Goal: Task Accomplishment & Management: Manage account settings

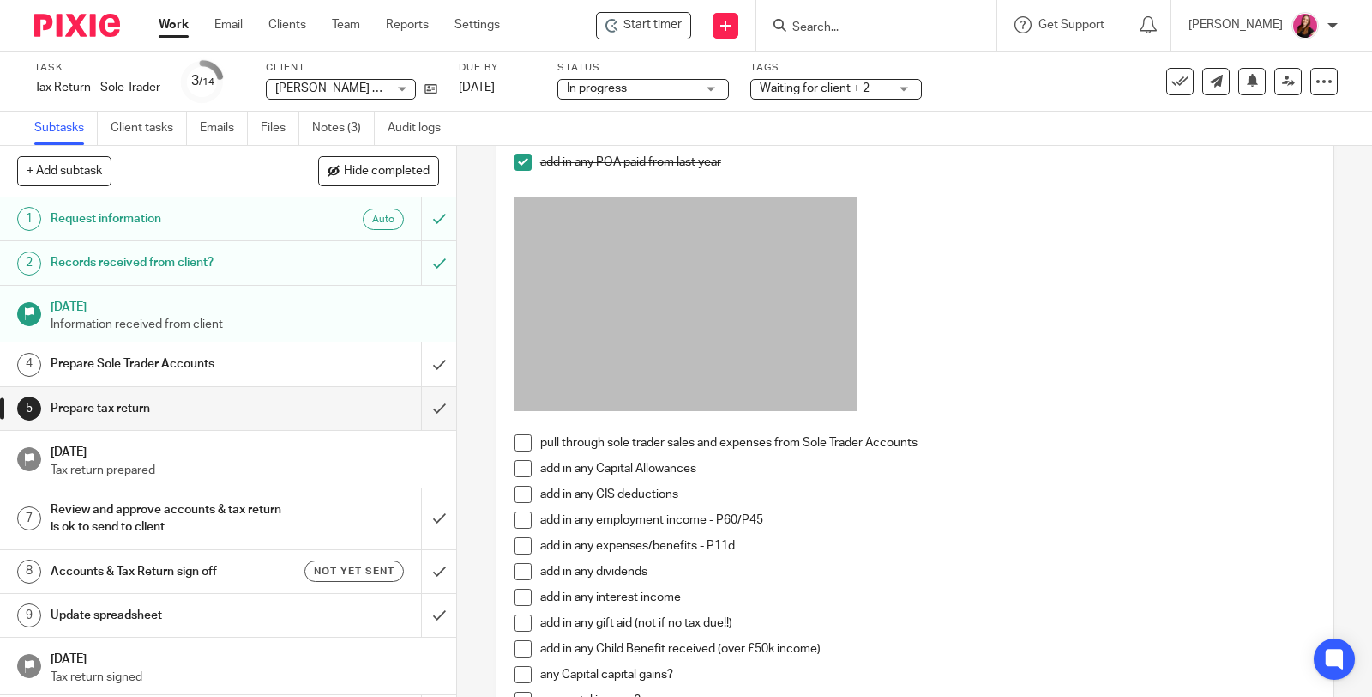
scroll to position [190, 0]
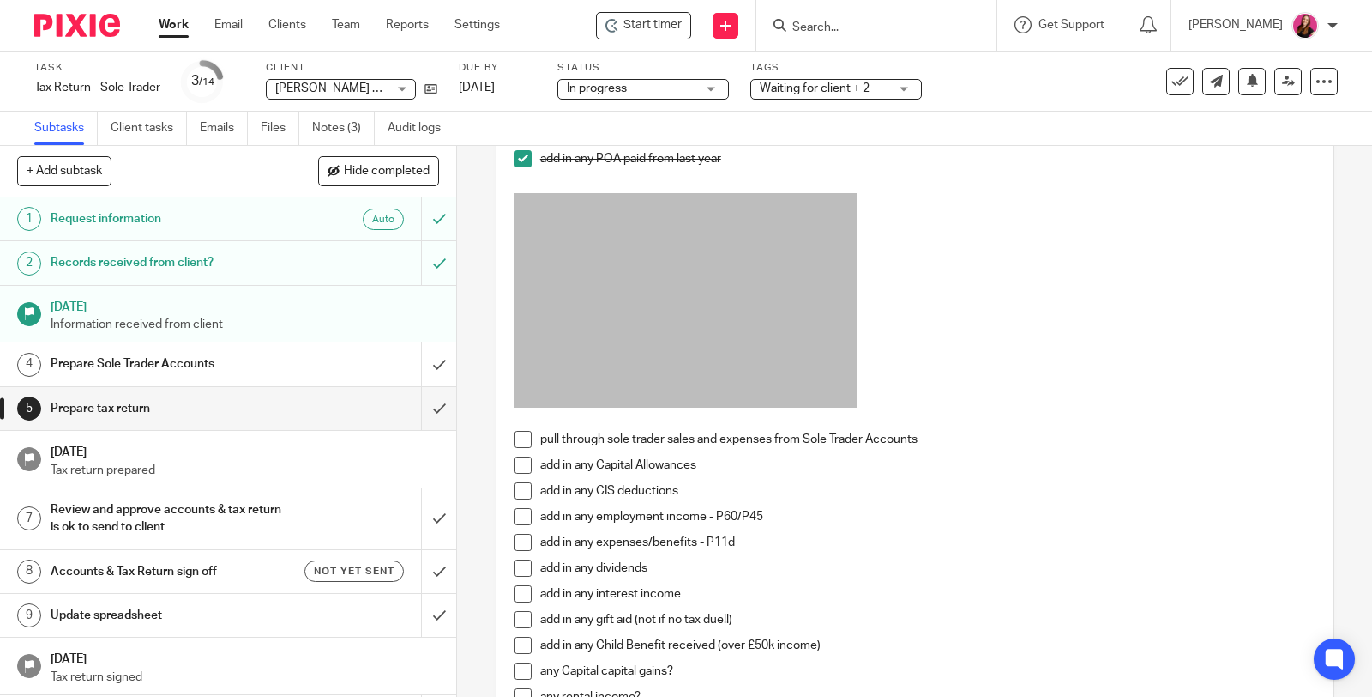
click at [521, 448] on span at bounding box center [523, 439] width 17 height 17
click at [520, 472] on span at bounding box center [523, 464] width 17 height 17
click at [522, 492] on span at bounding box center [523, 490] width 17 height 17
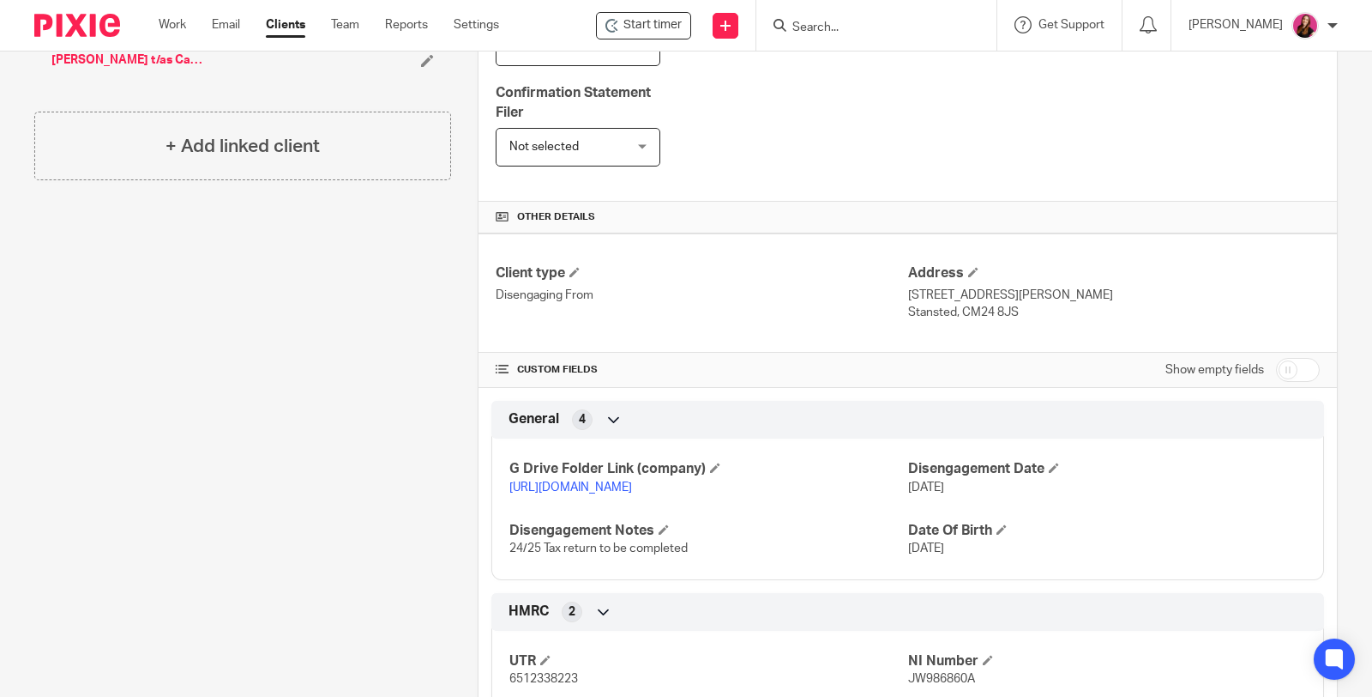
scroll to position [476, 0]
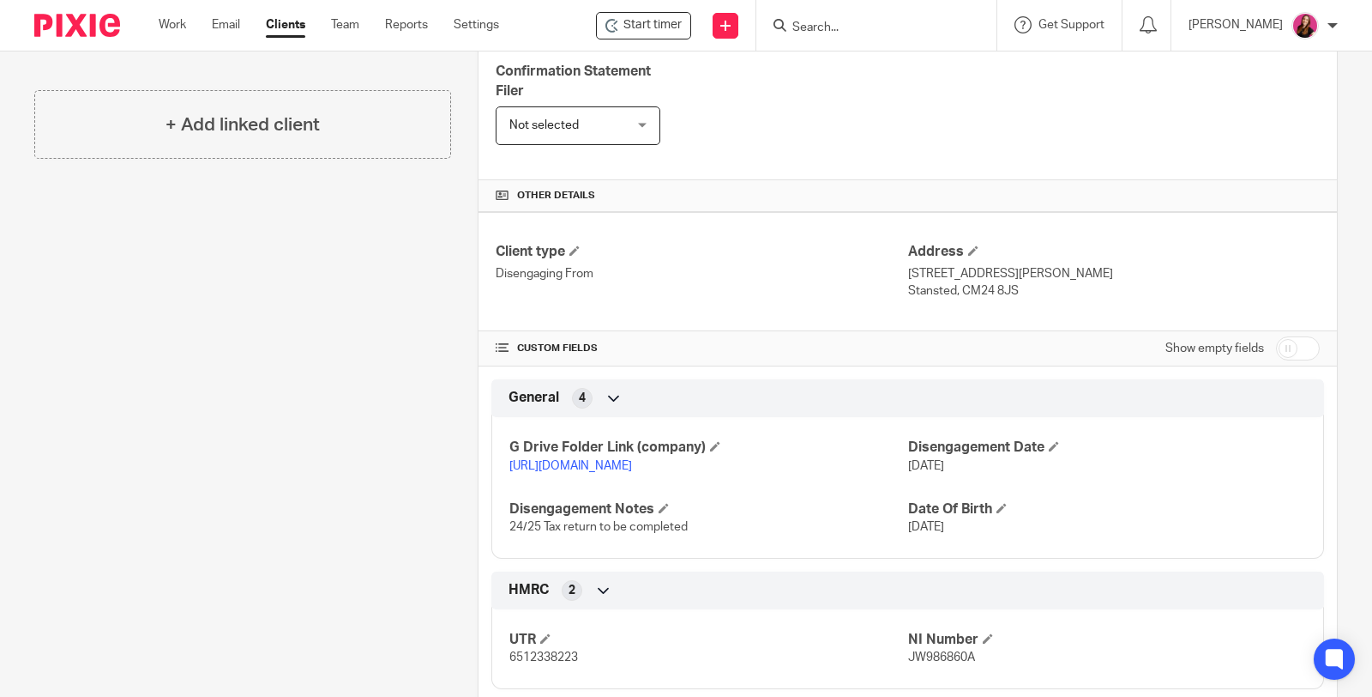
click at [632, 460] on link "[URL][DOMAIN_NAME]" at bounding box center [571, 466] width 123 height 12
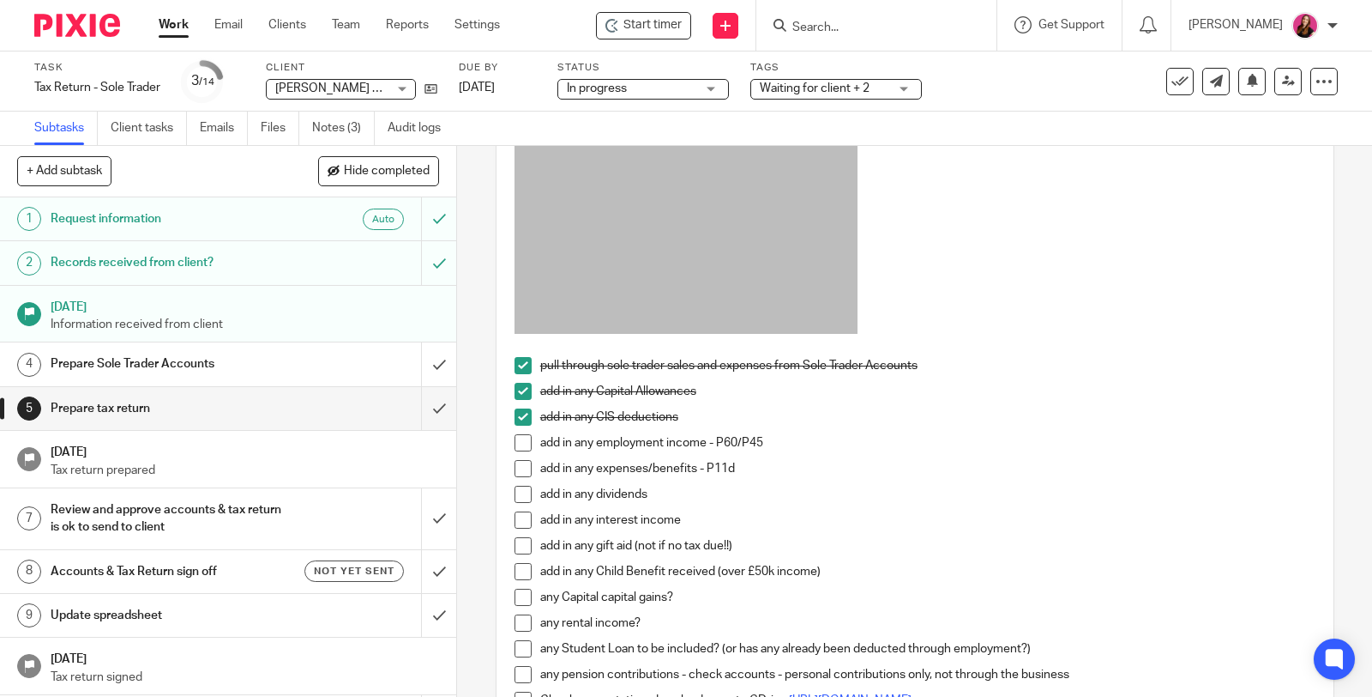
scroll to position [286, 0]
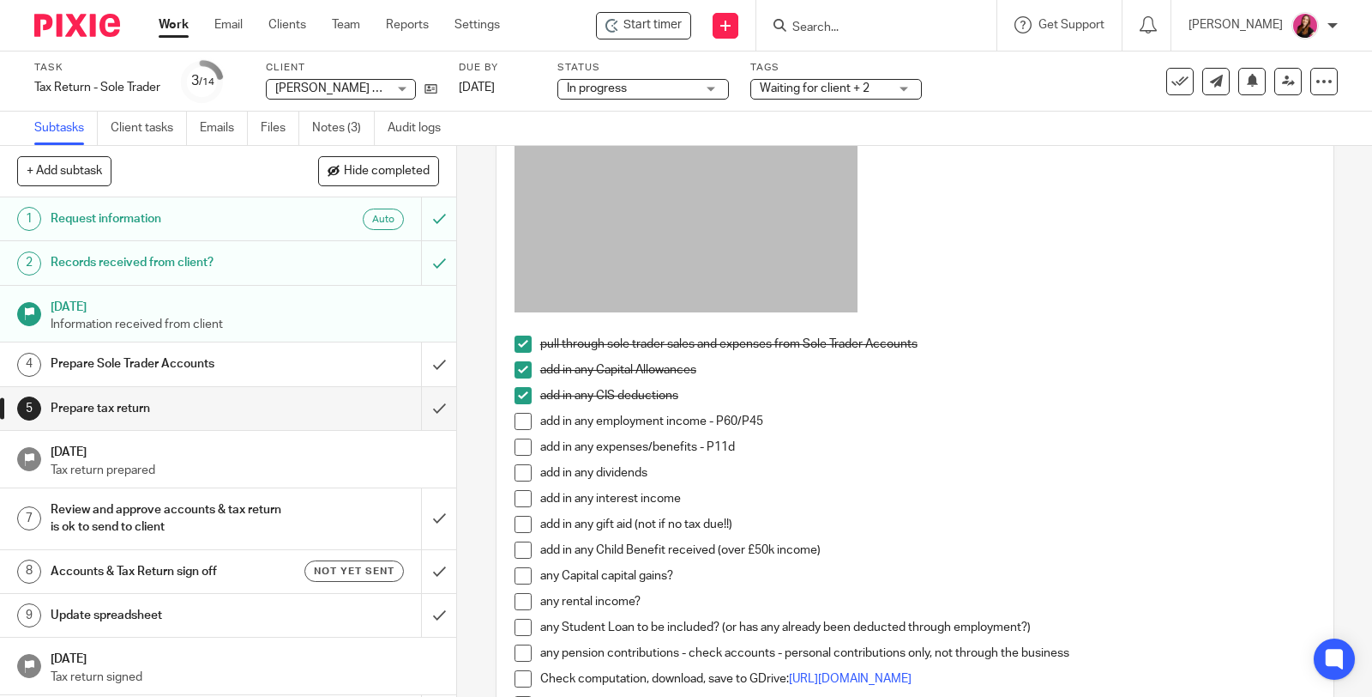
click at [518, 455] on span at bounding box center [523, 446] width 17 height 17
click at [520, 477] on span at bounding box center [523, 472] width 17 height 17
click at [521, 430] on span at bounding box center [523, 421] width 17 height 17
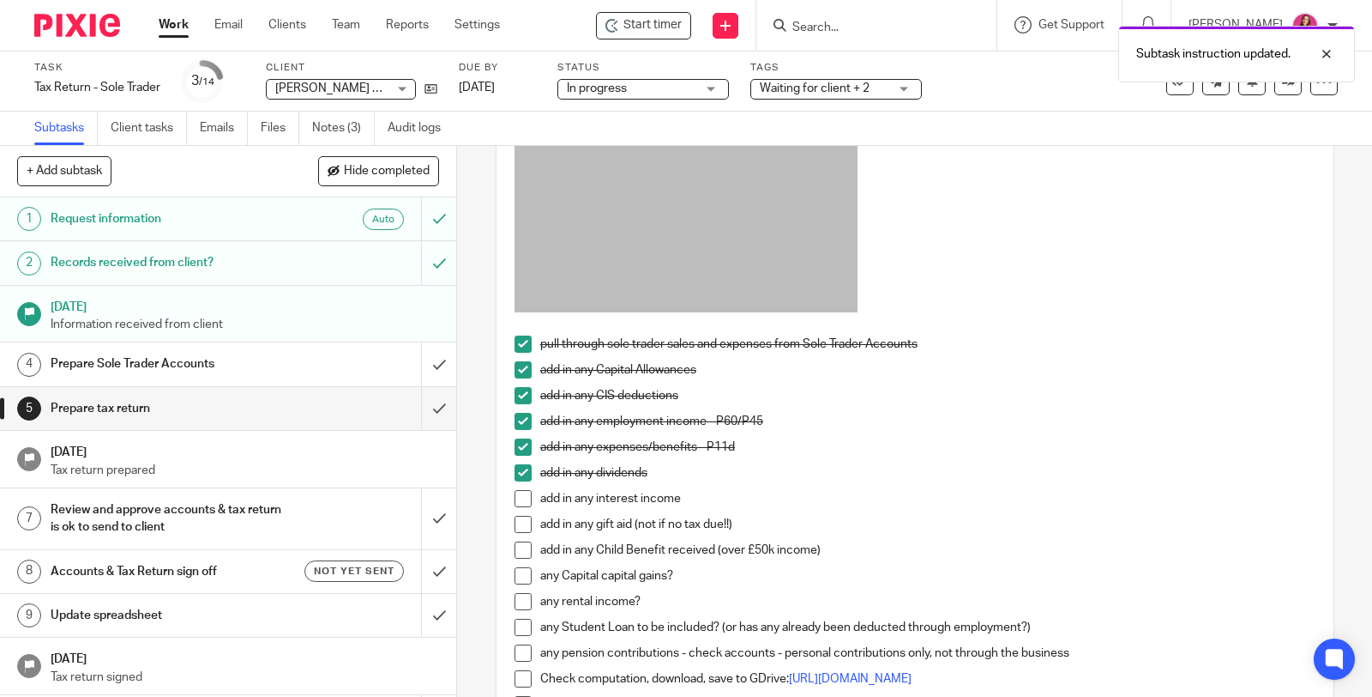
click at [521, 507] on span at bounding box center [523, 498] width 17 height 17
click at [522, 532] on span at bounding box center [523, 524] width 17 height 17
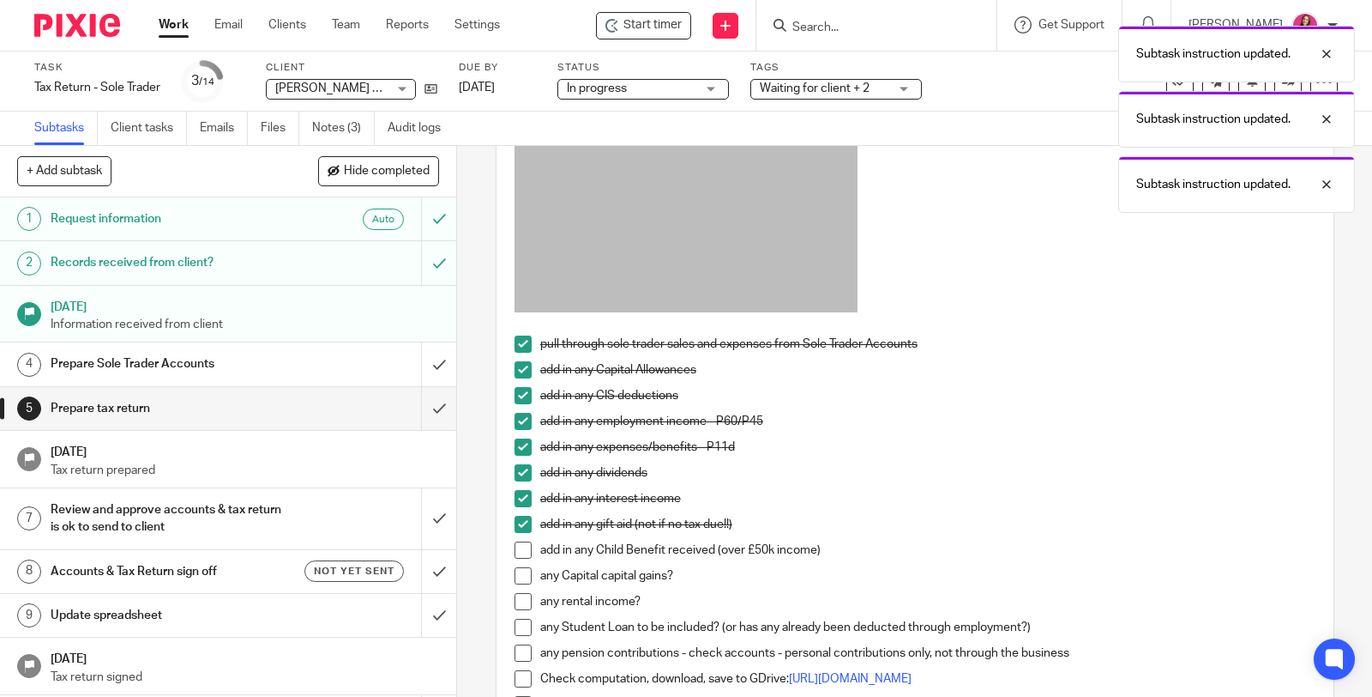
click at [516, 579] on span at bounding box center [523, 575] width 17 height 17
click at [522, 608] on span at bounding box center [523, 601] width 17 height 17
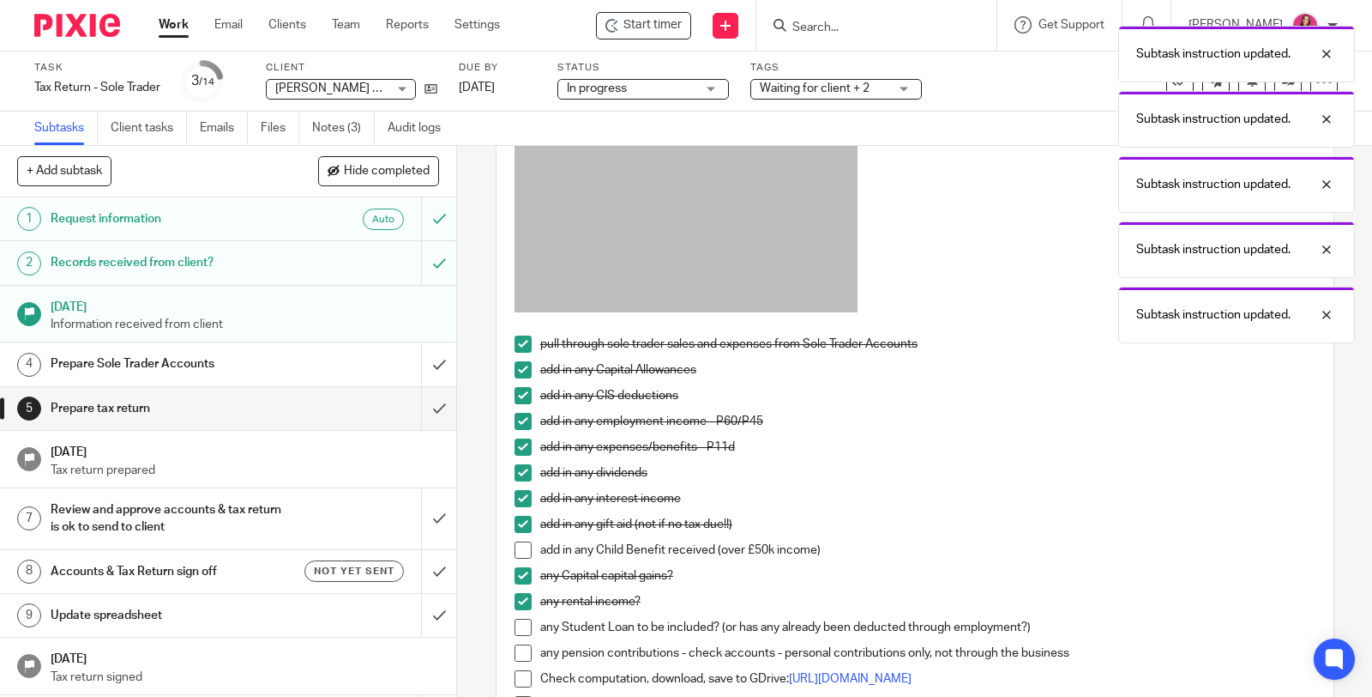
click at [520, 636] on span at bounding box center [523, 626] width 17 height 17
click at [523, 661] on span at bounding box center [523, 652] width 17 height 17
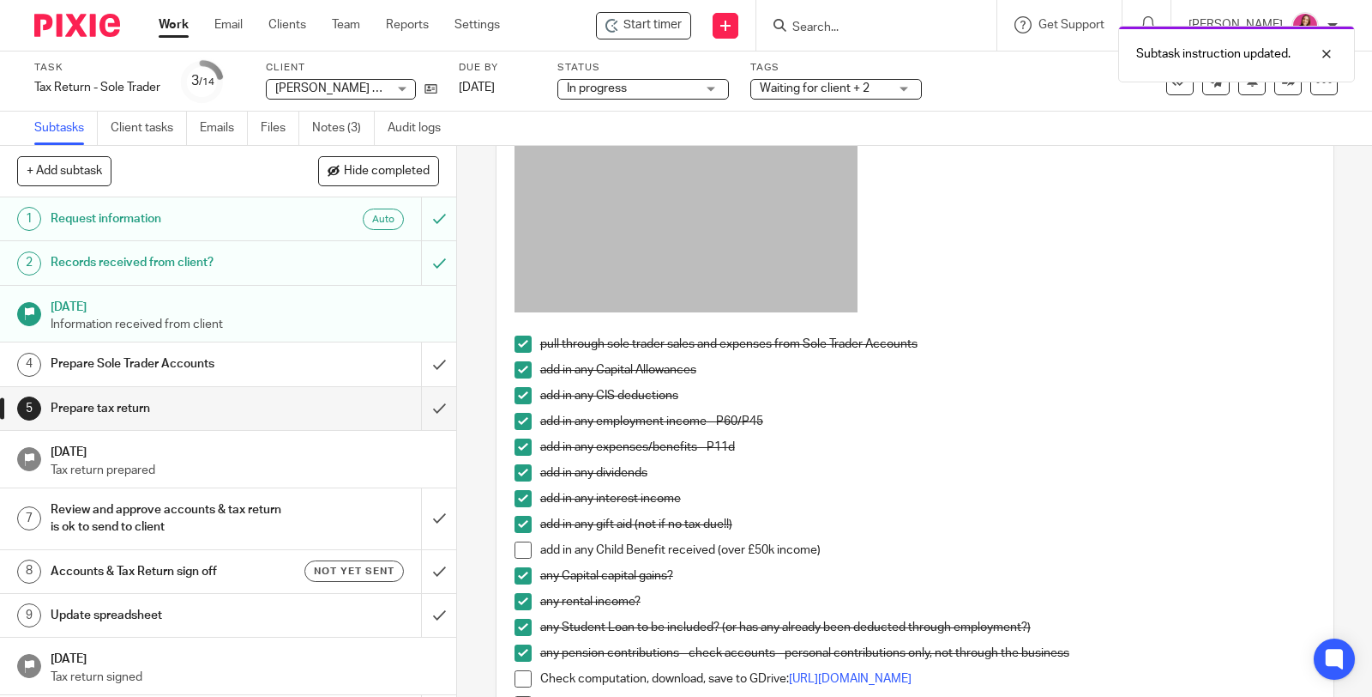
click at [525, 561] on li "add in any Child Benefit received (over £50k income)" at bounding box center [915, 554] width 801 height 26
click at [515, 558] on span at bounding box center [523, 549] width 17 height 17
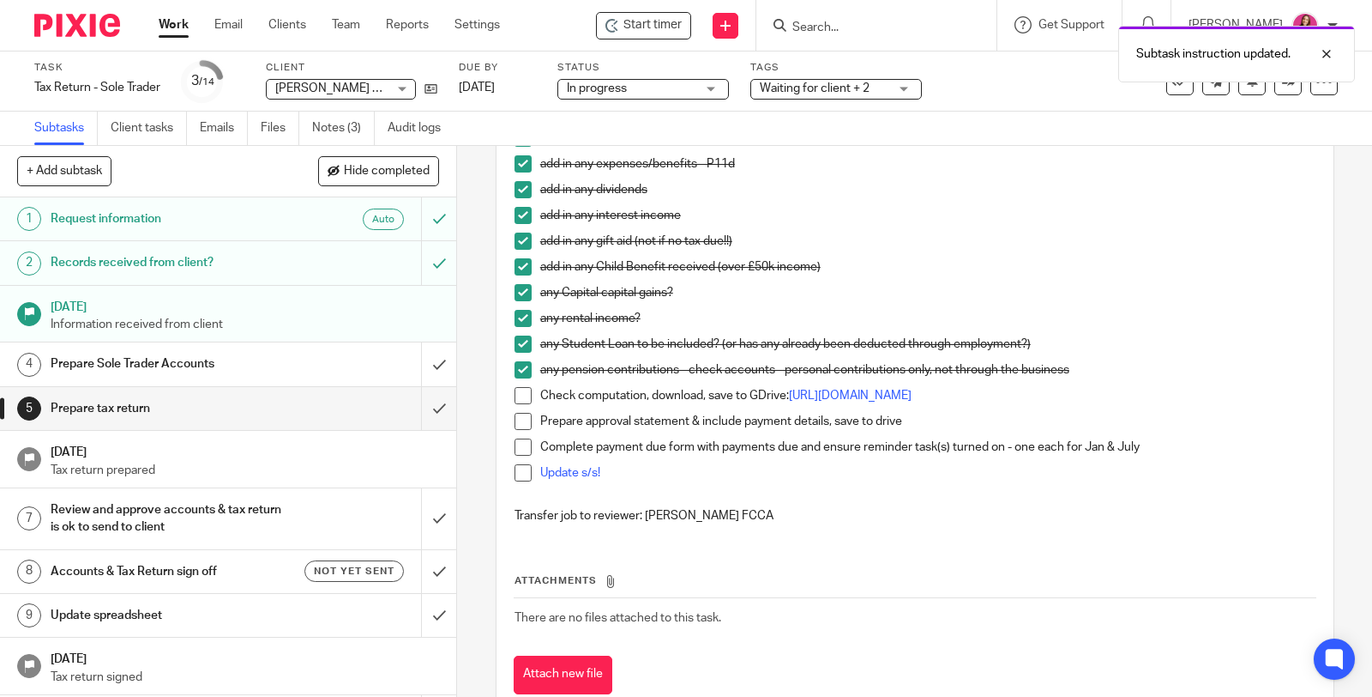
scroll to position [571, 0]
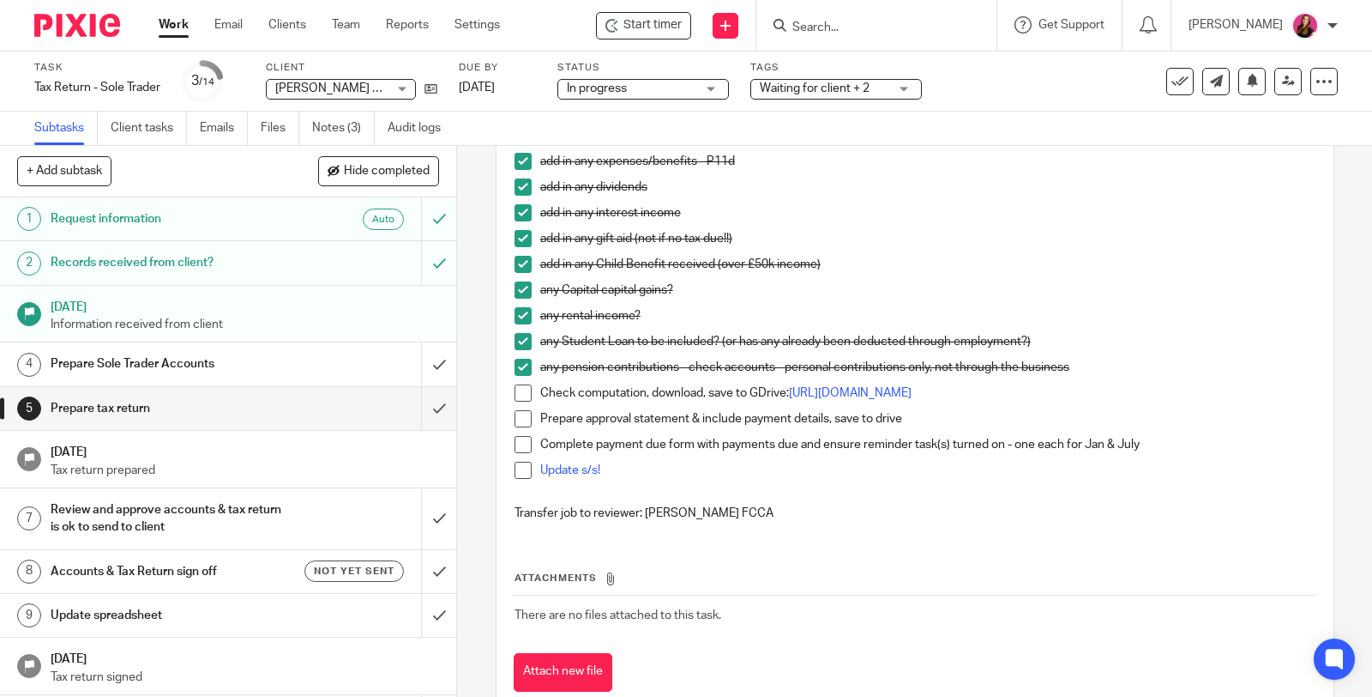
click at [522, 401] on span at bounding box center [523, 392] width 17 height 17
click at [515, 427] on span at bounding box center [523, 418] width 17 height 17
click at [522, 453] on span at bounding box center [523, 444] width 17 height 17
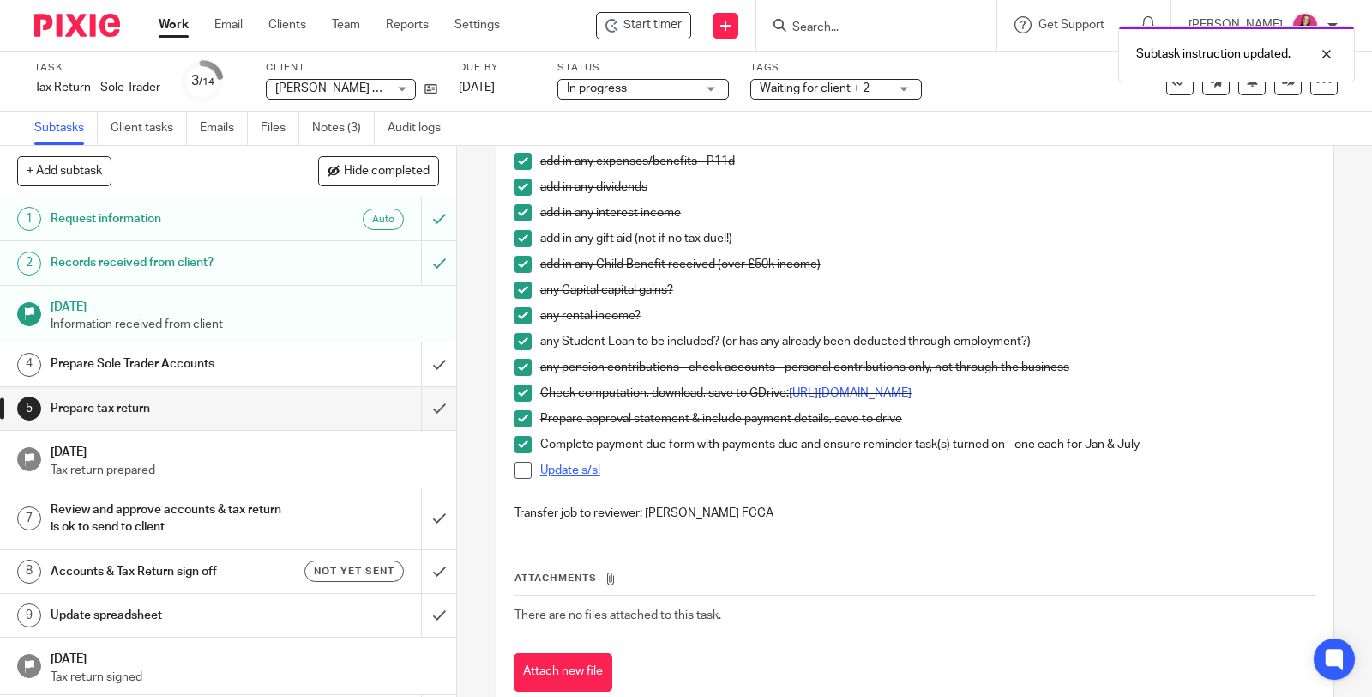
click at [559, 476] on link "Update s/s!" at bounding box center [570, 470] width 60 height 12
click at [518, 479] on span at bounding box center [523, 470] width 17 height 17
click at [419, 405] on input "submit" at bounding box center [228, 408] width 456 height 43
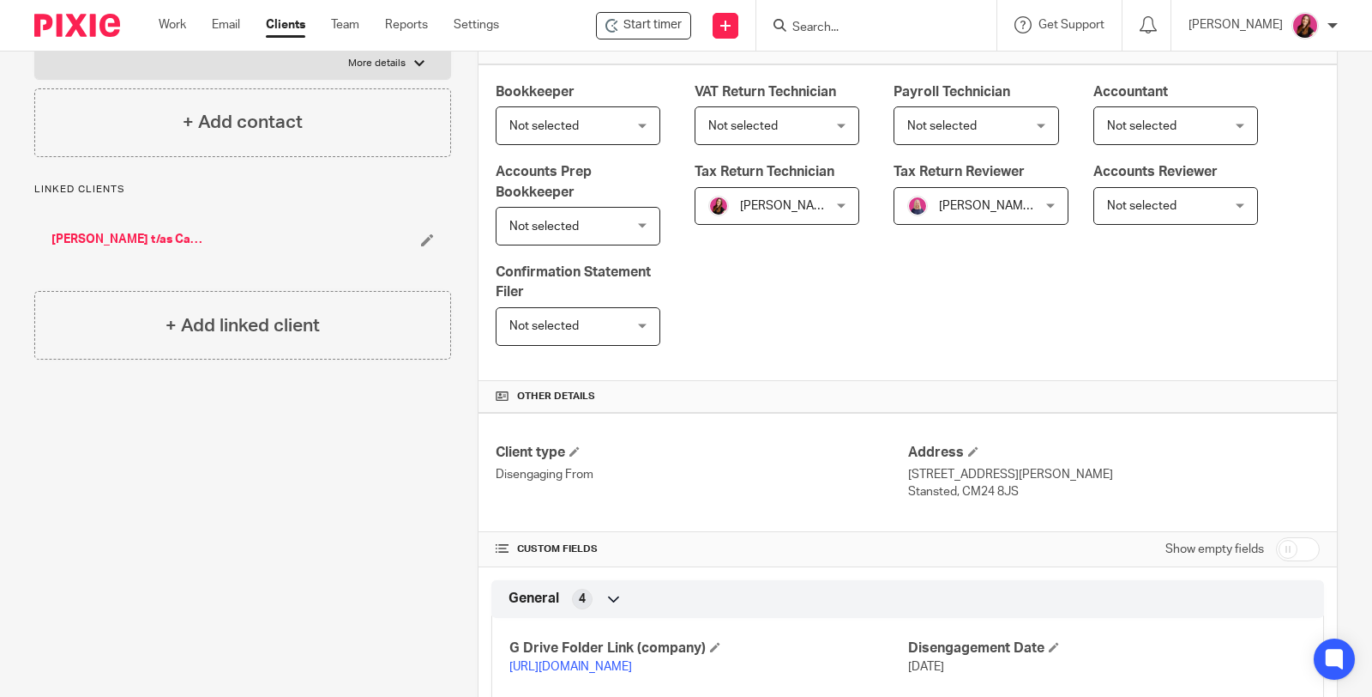
scroll to position [381, 0]
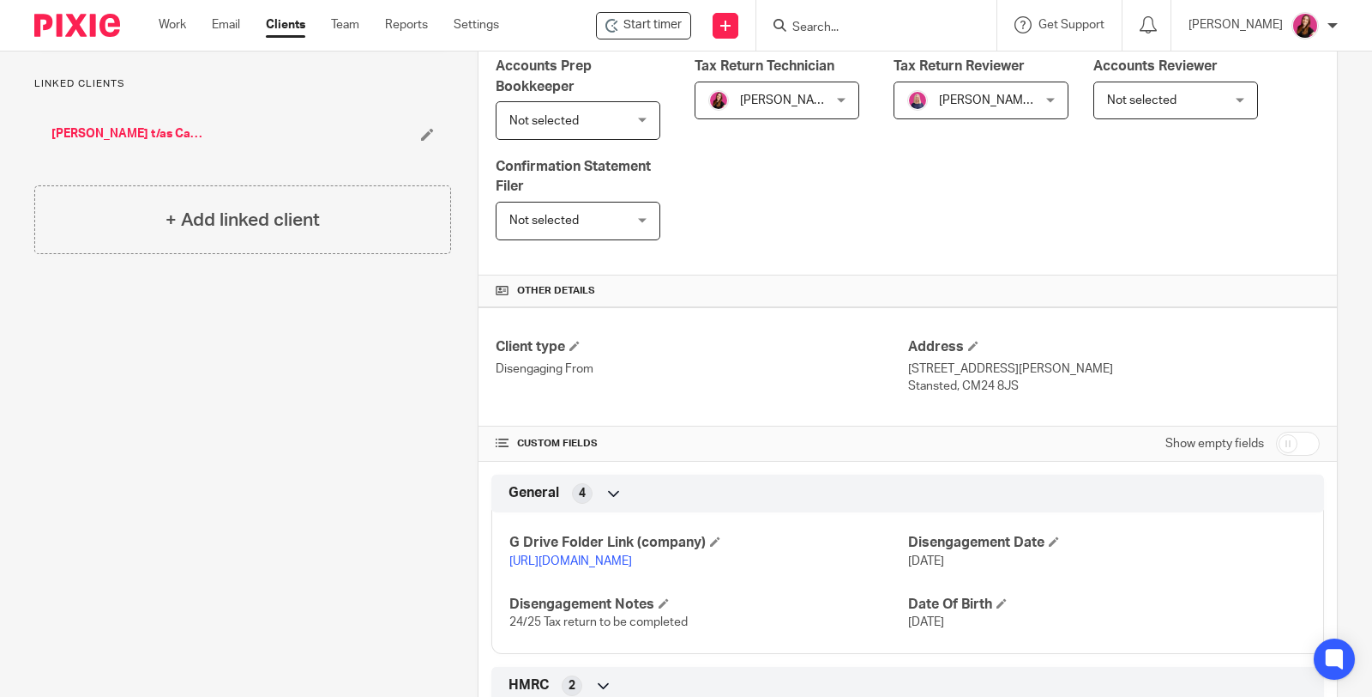
click at [1277, 436] on input "checkbox" at bounding box center [1298, 443] width 44 height 24
checkbox input "true"
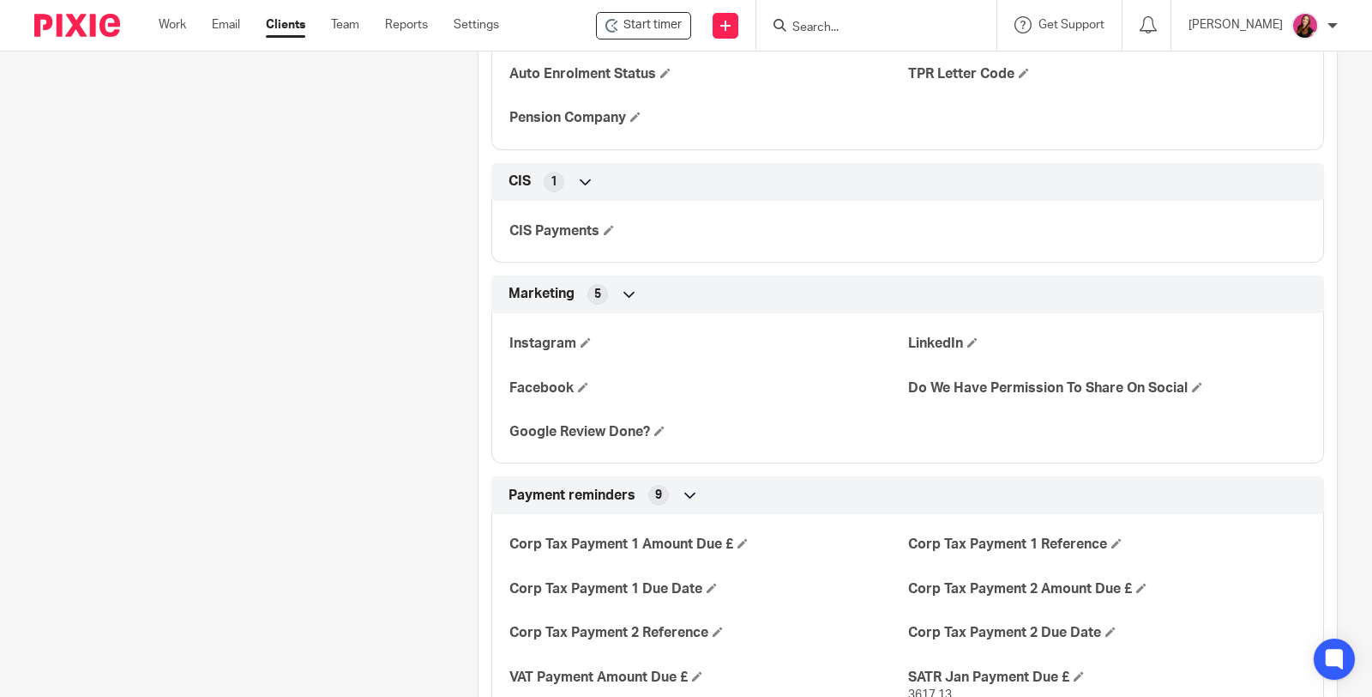
scroll to position [2669, 0]
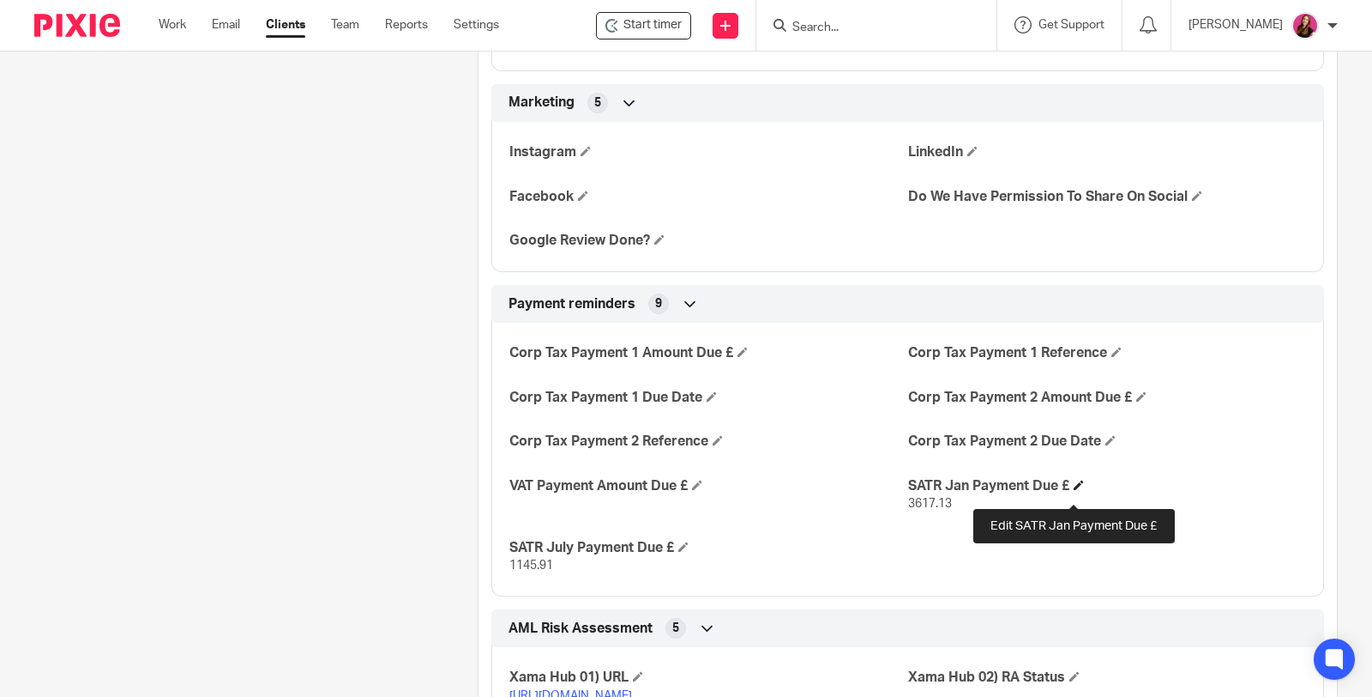
click at [1074, 490] on span at bounding box center [1079, 485] width 10 height 10
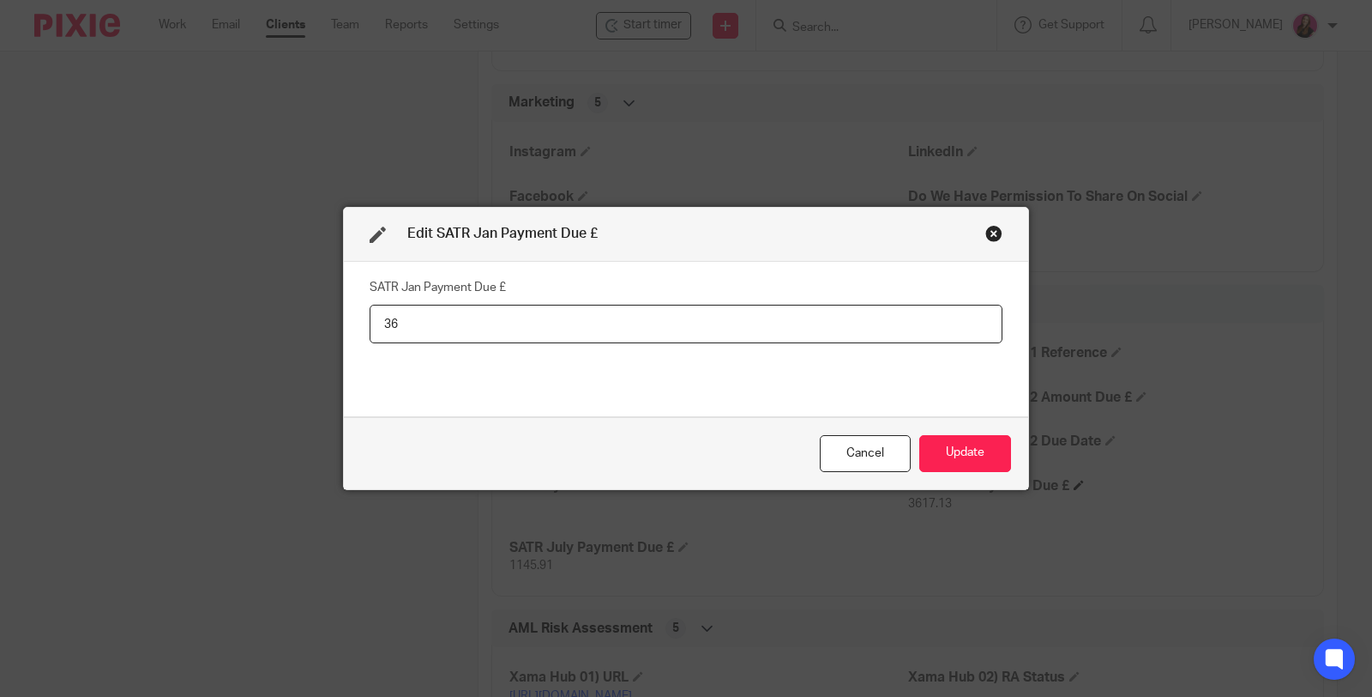
type input "3"
type input "1,392.51"
click at [955, 456] on button "Update" at bounding box center [966, 453] width 92 height 37
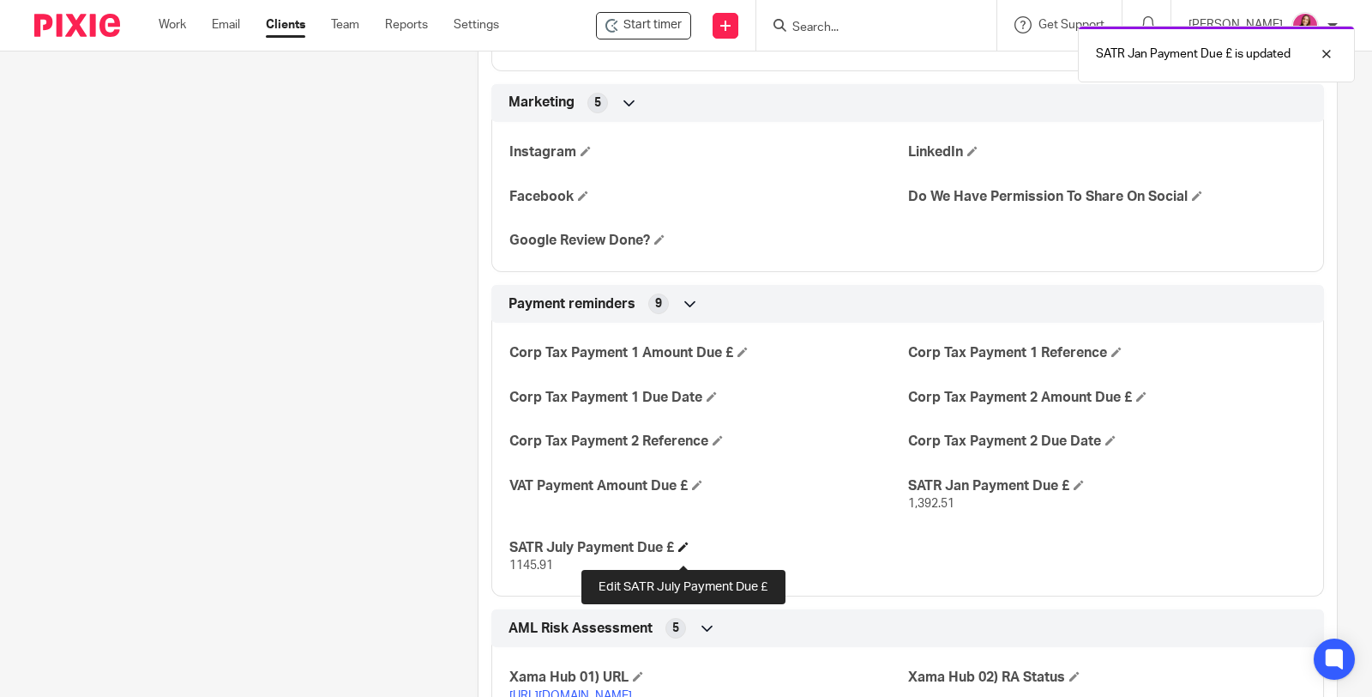
click at [684, 552] on span at bounding box center [684, 546] width 10 height 10
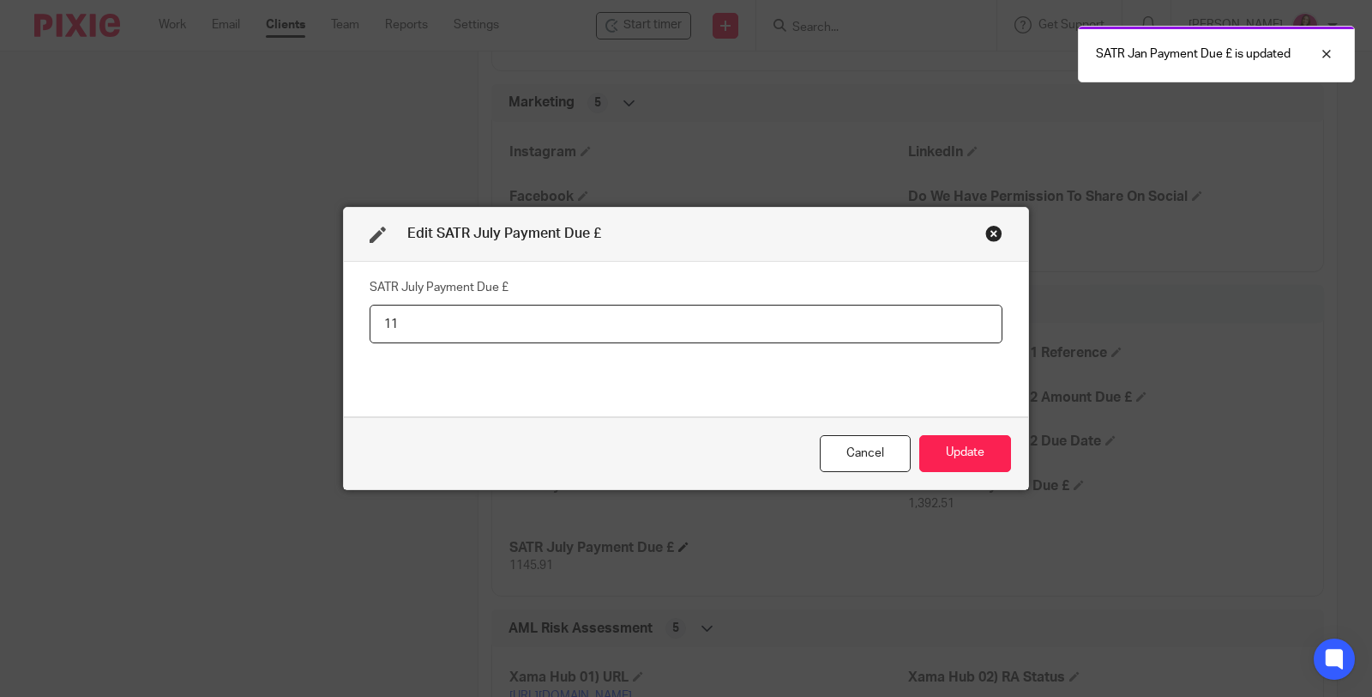
type input "1"
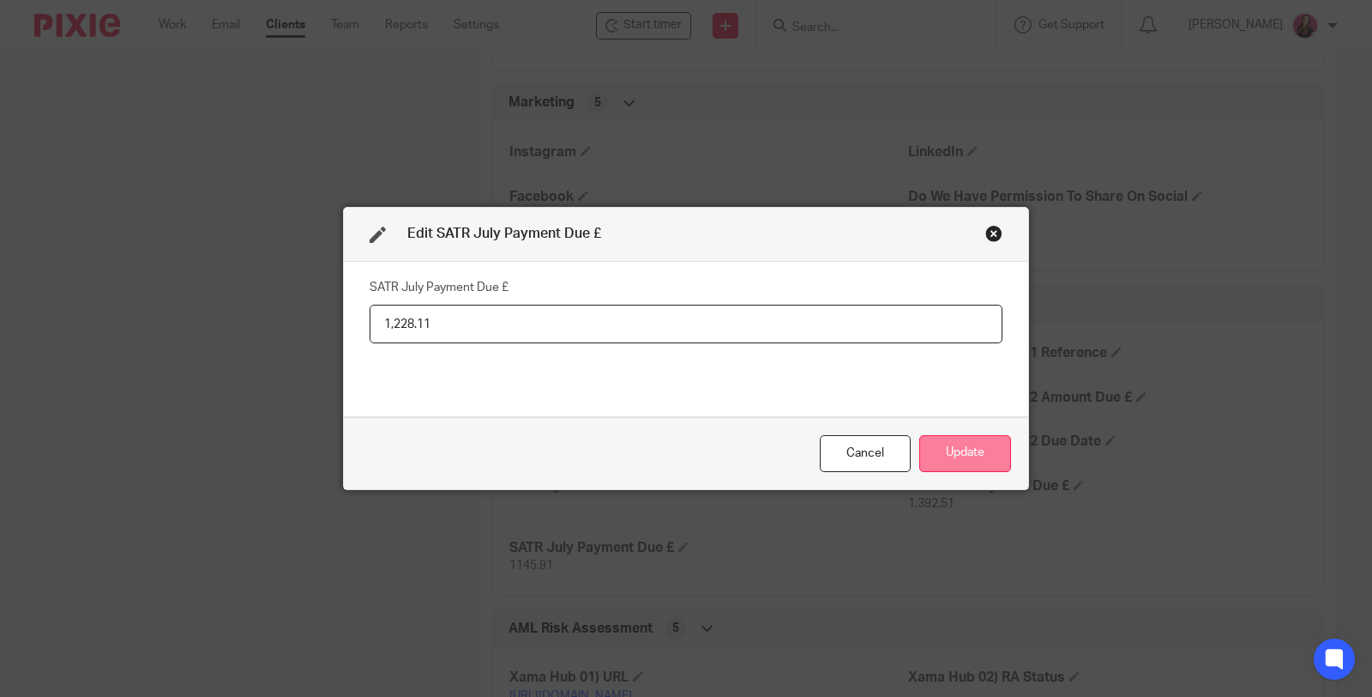
type input "1,228.11"
click at [976, 448] on button "Update" at bounding box center [966, 453] width 92 height 37
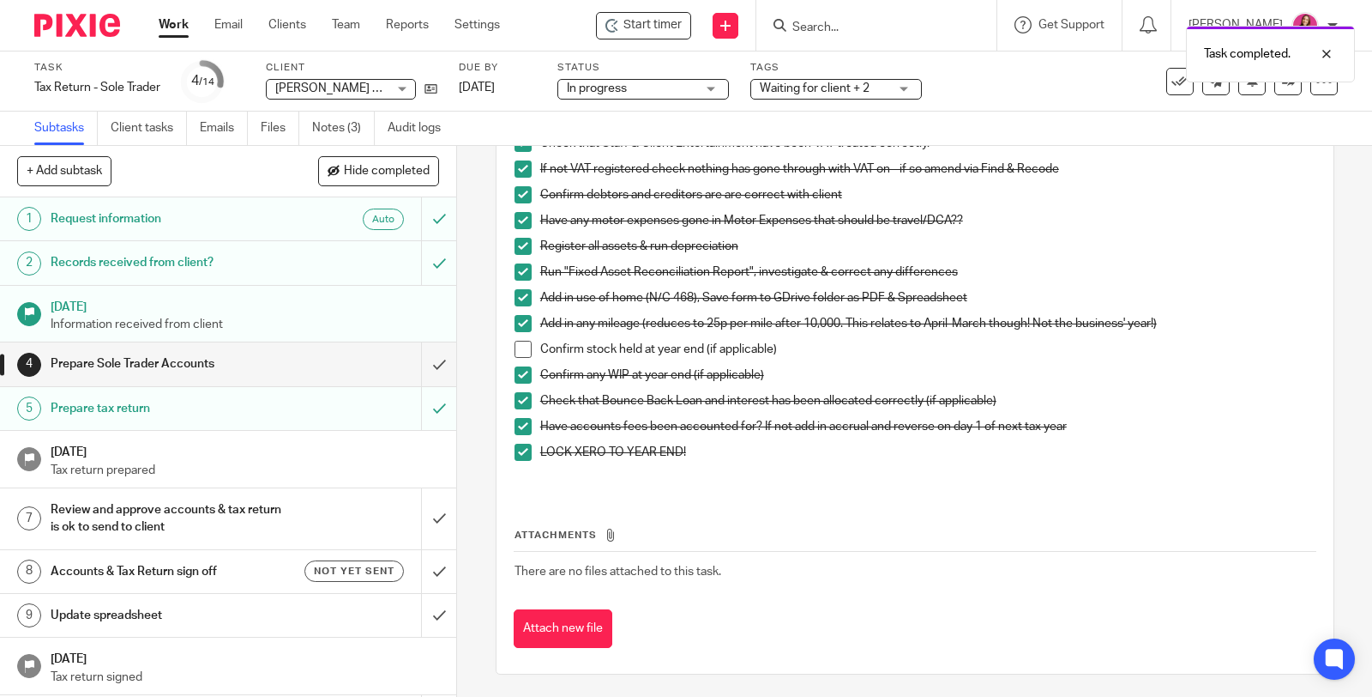
scroll to position [328, 0]
click at [1246, 87] on icon at bounding box center [1252, 80] width 13 height 13
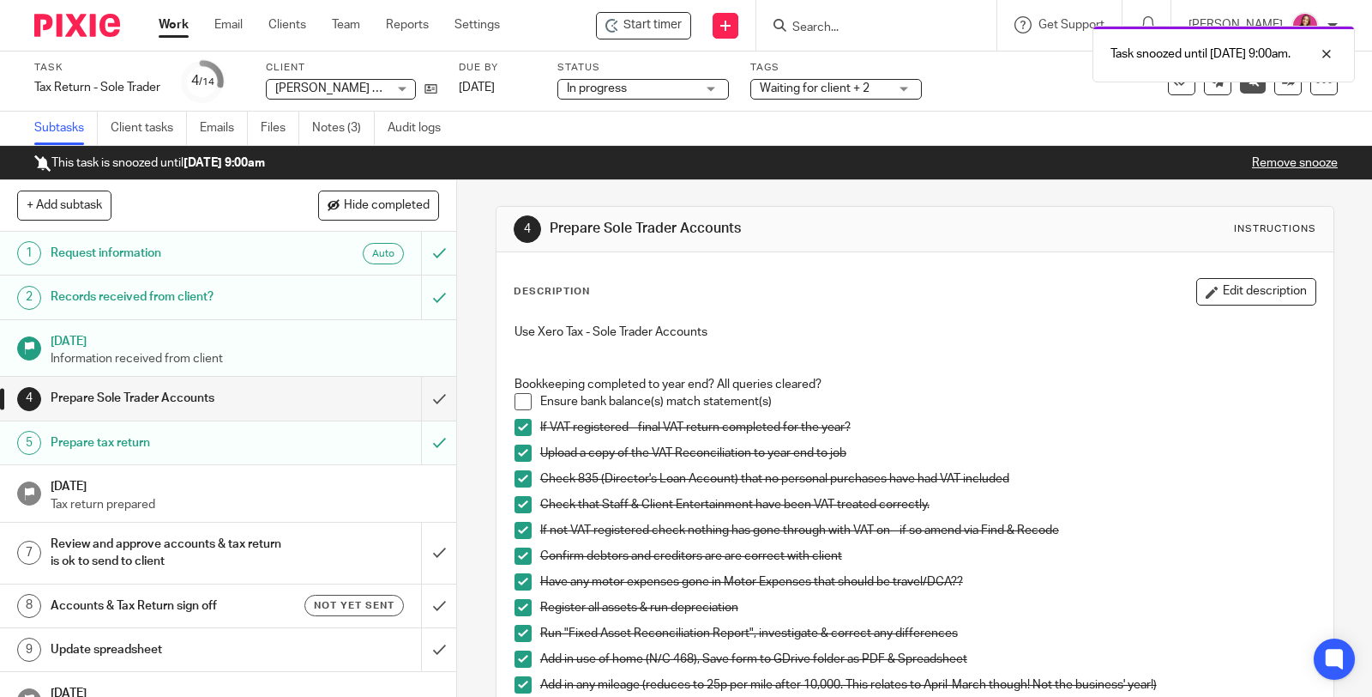
click at [166, 23] on link "Work" at bounding box center [174, 24] width 30 height 17
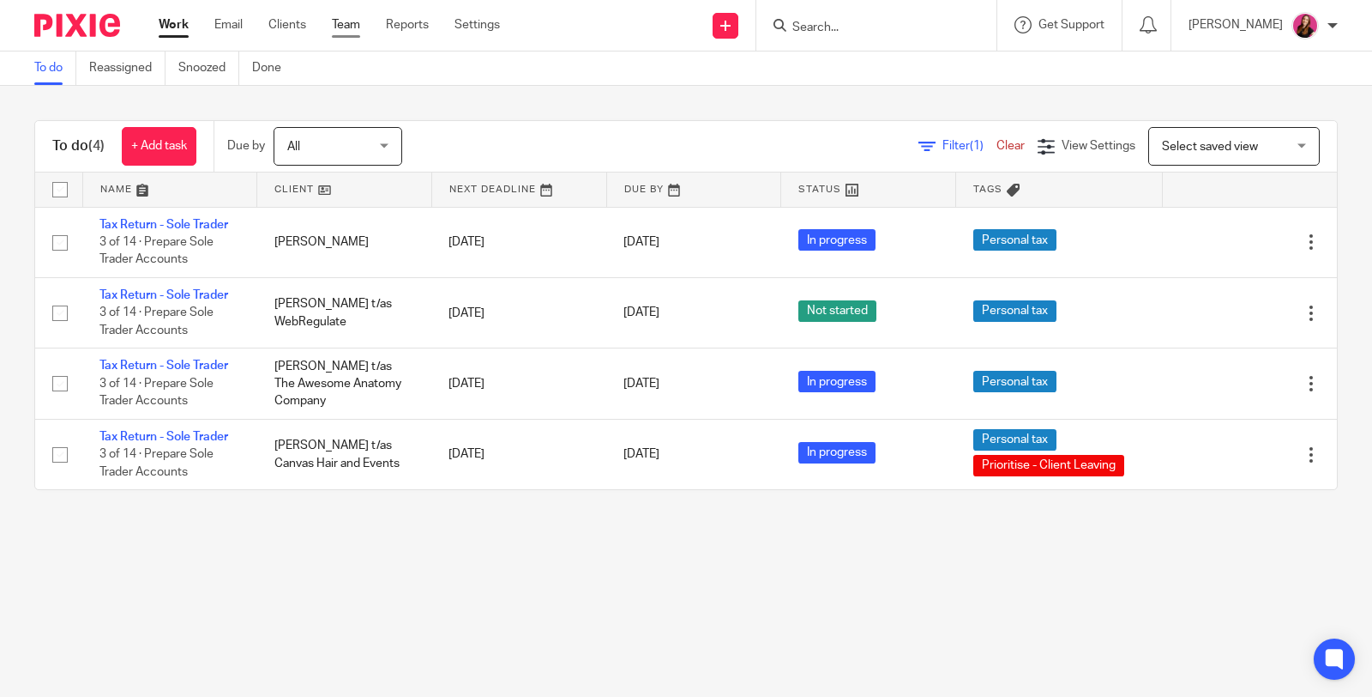
click at [344, 28] on link "Team" at bounding box center [346, 24] width 28 height 17
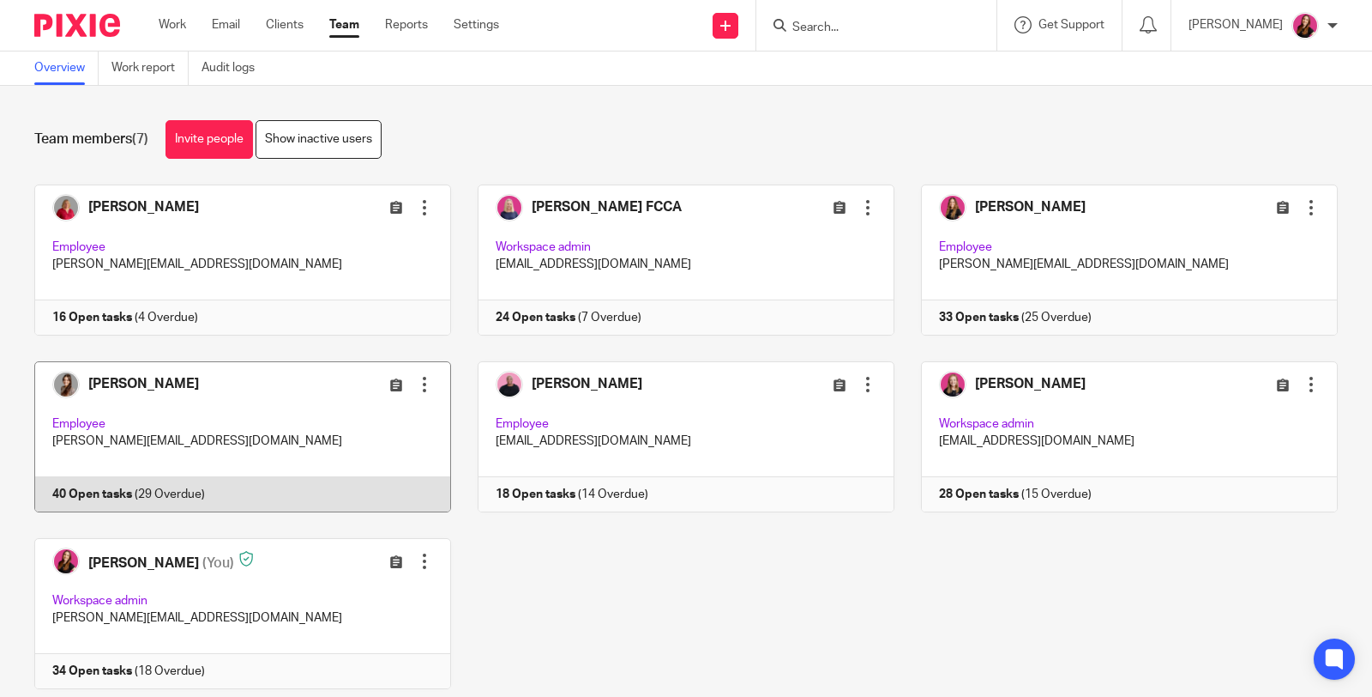
click at [126, 482] on link at bounding box center [229, 436] width 443 height 151
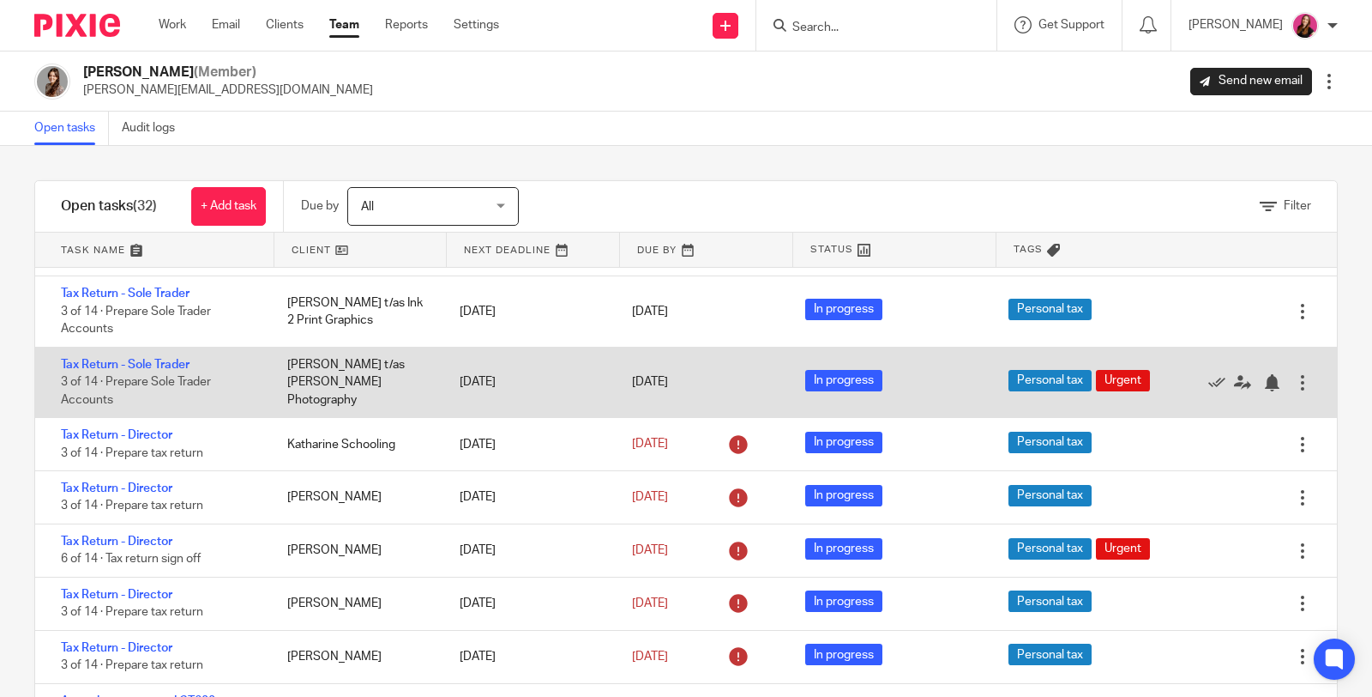
scroll to position [57, 0]
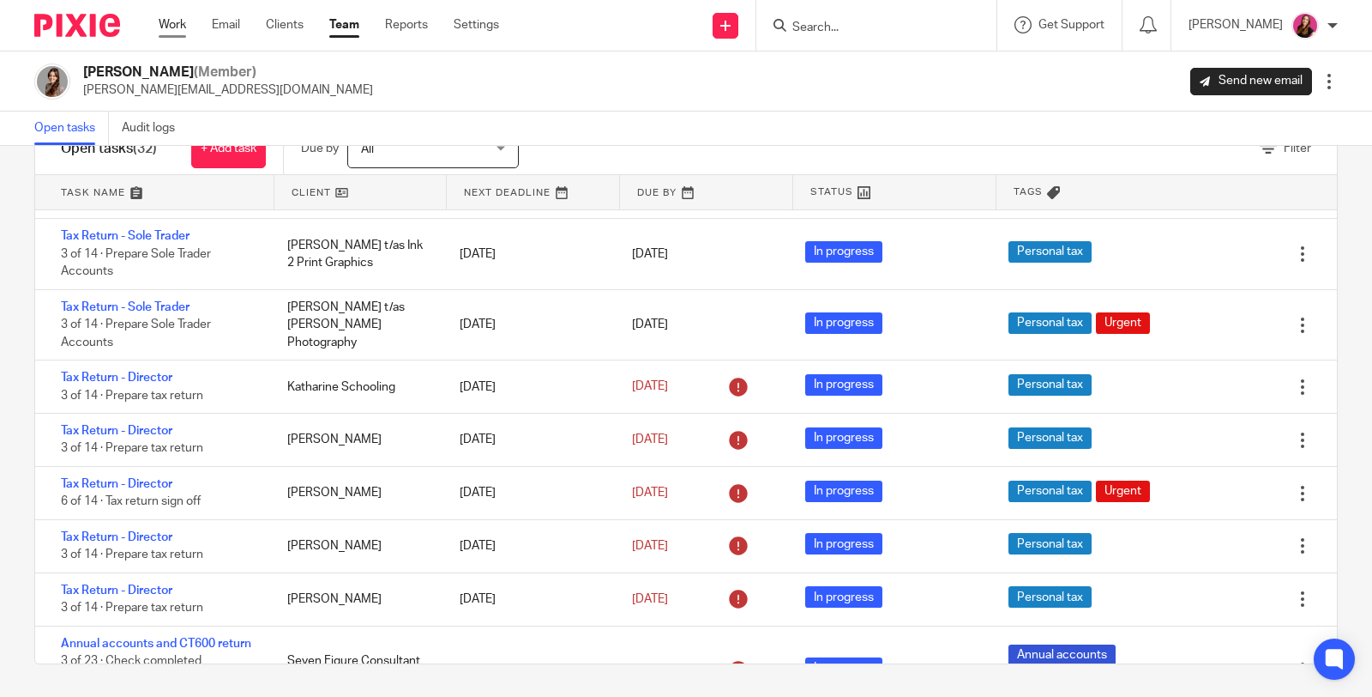
click at [178, 26] on link "Work" at bounding box center [172, 24] width 27 height 17
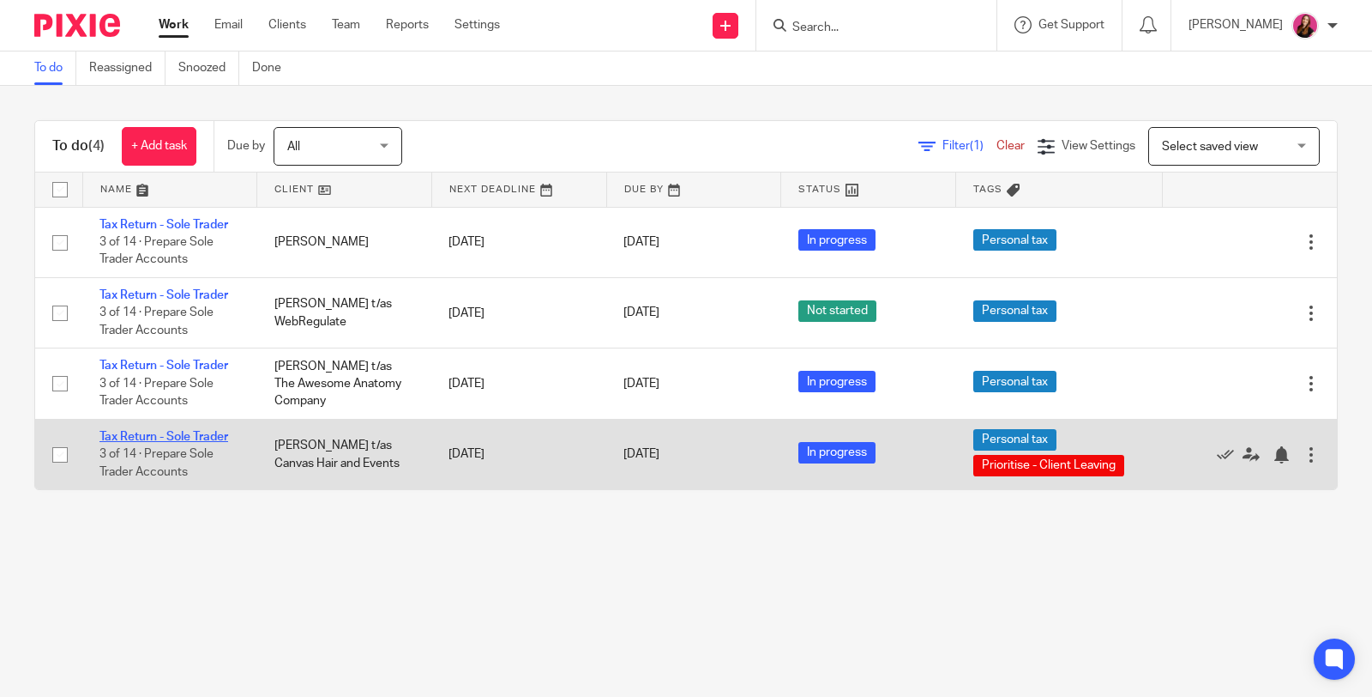
click at [166, 436] on link "Tax Return - Sole Trader" at bounding box center [164, 437] width 129 height 12
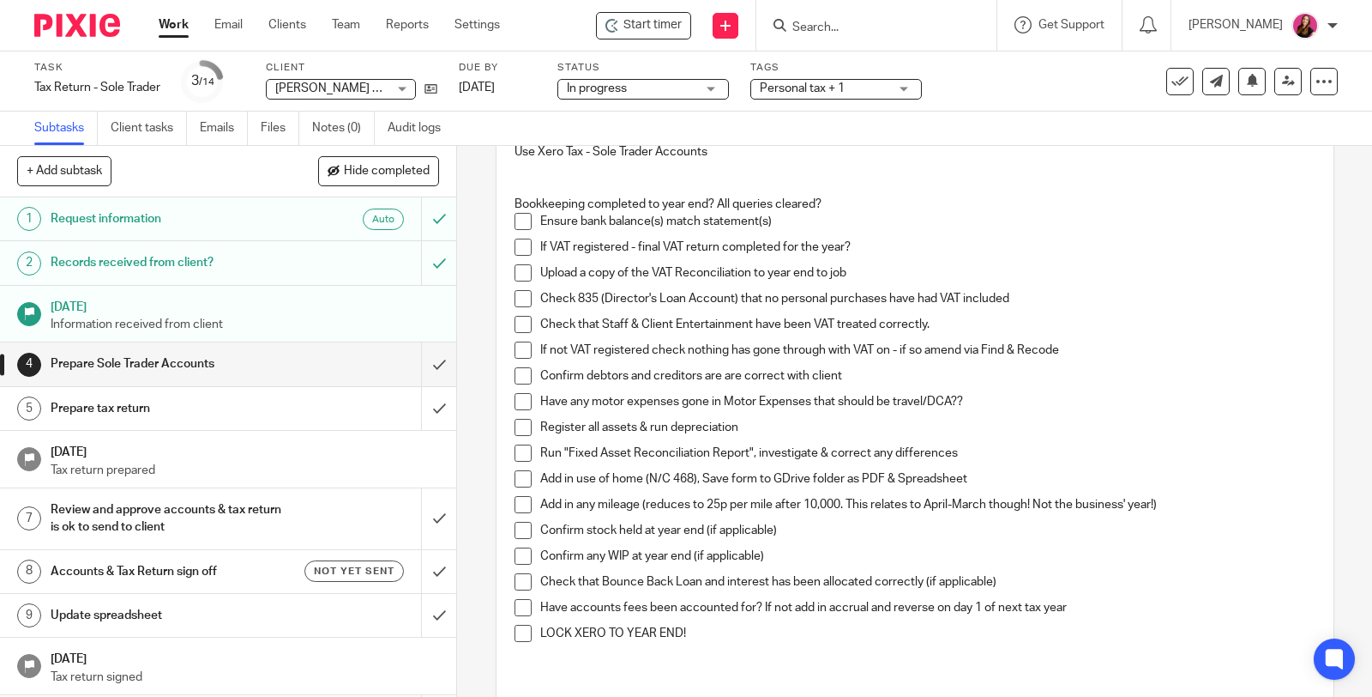
scroll to position [190, 0]
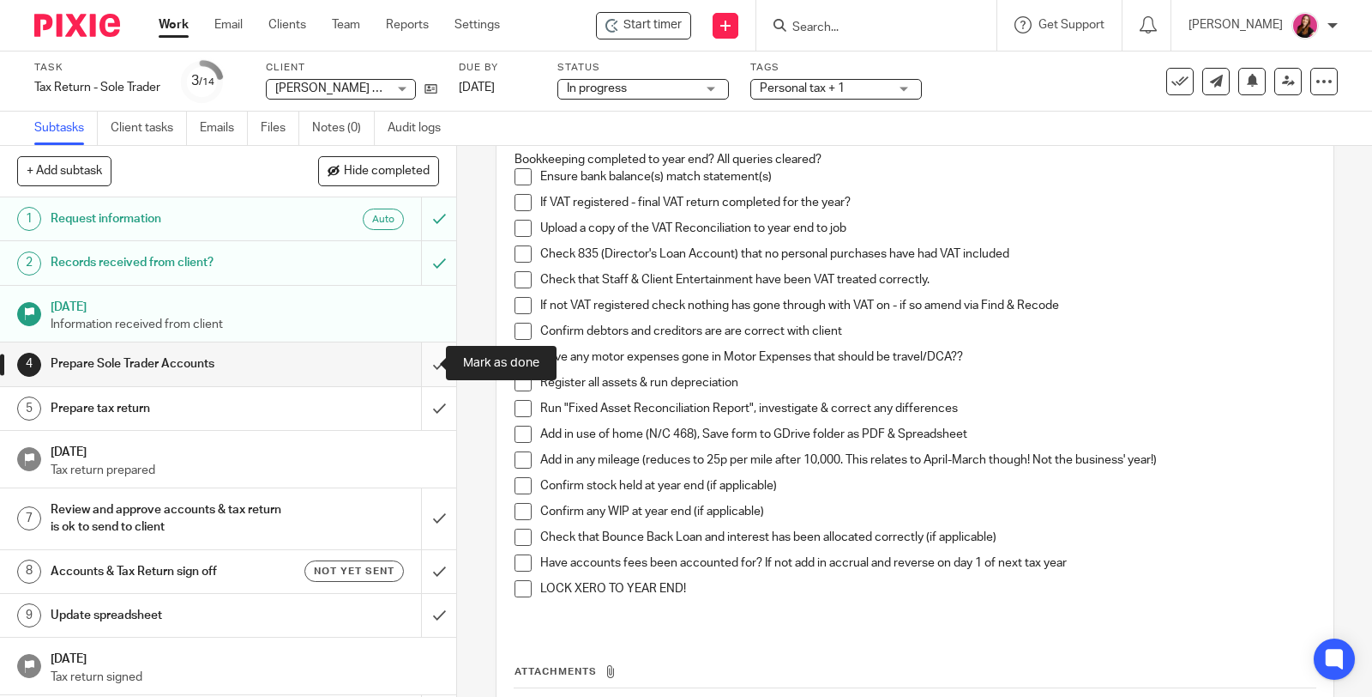
click at [422, 361] on input "submit" at bounding box center [228, 363] width 456 height 43
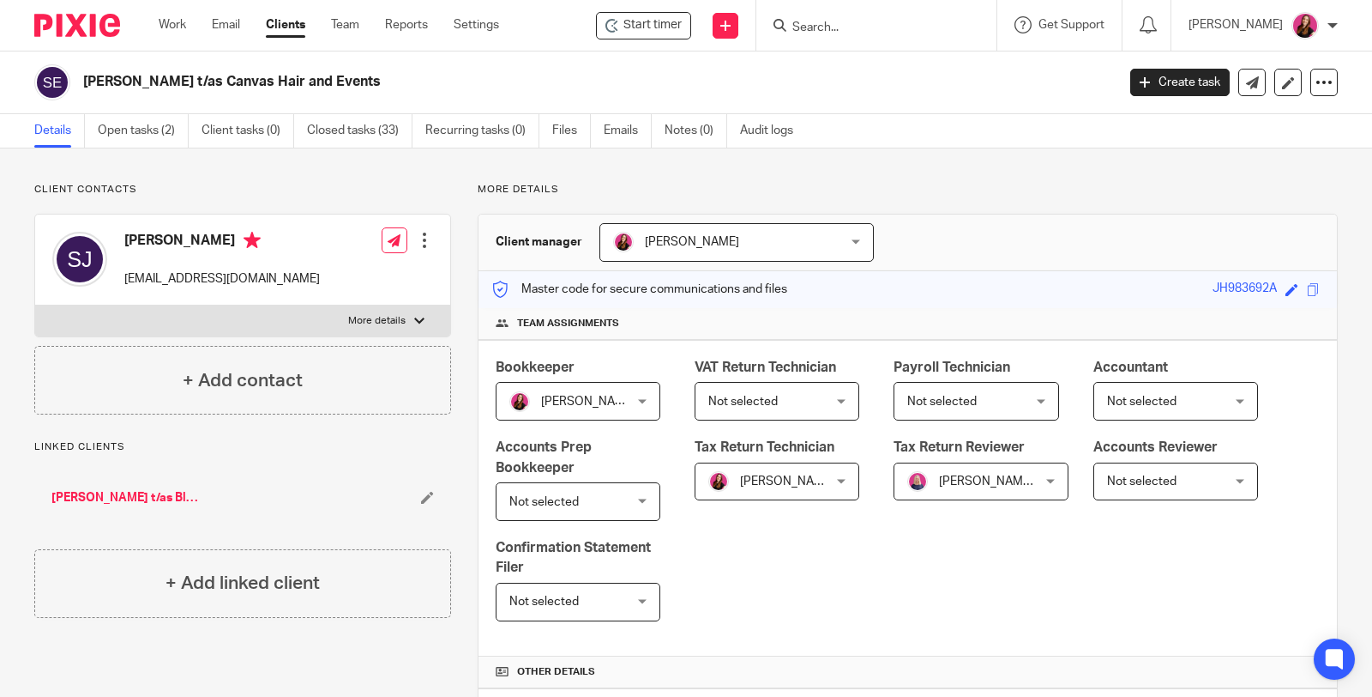
scroll to position [667, 0]
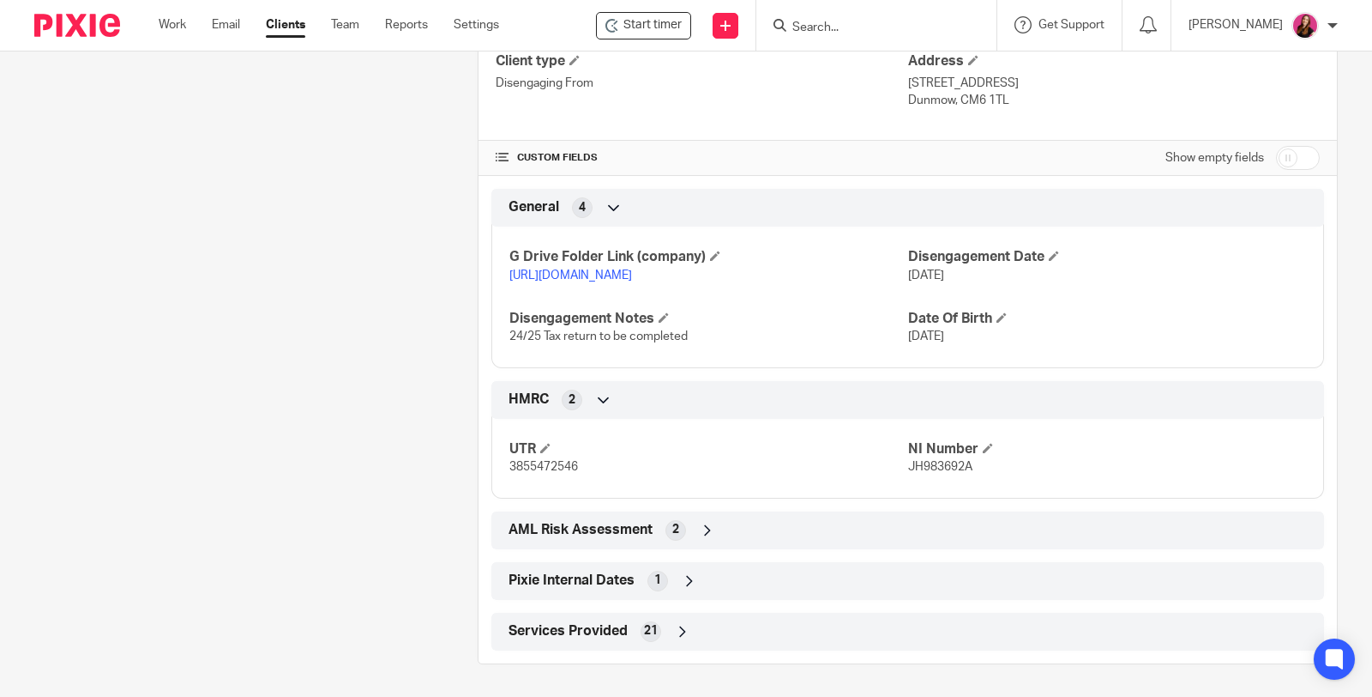
click at [550, 274] on link "[URL][DOMAIN_NAME]" at bounding box center [571, 275] width 123 height 12
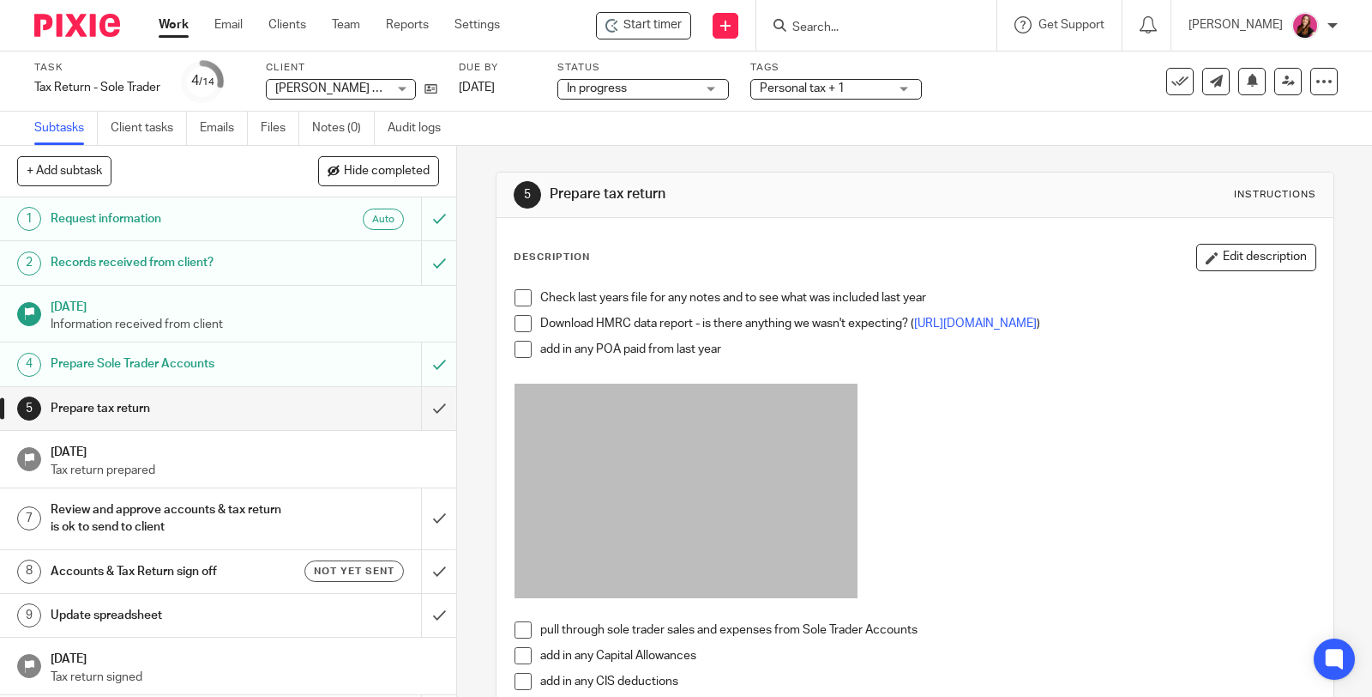
click at [871, 90] on span "Personal tax + 1" at bounding box center [824, 89] width 129 height 18
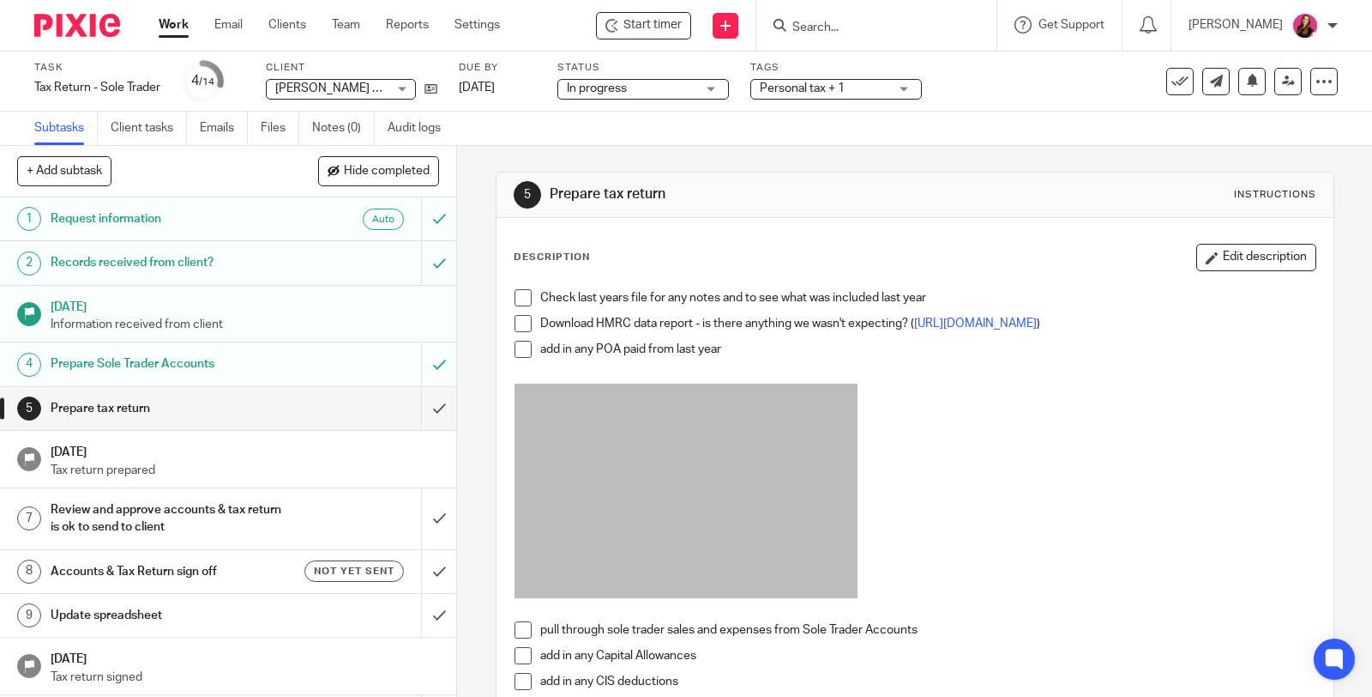
drag, startPoint x: 521, startPoint y: 297, endPoint x: 52, endPoint y: 112, distance: 503.7
click at [521, 297] on span at bounding box center [523, 297] width 17 height 17
click at [521, 322] on span at bounding box center [523, 323] width 17 height 17
